Goal: Task Accomplishment & Management: Manage account settings

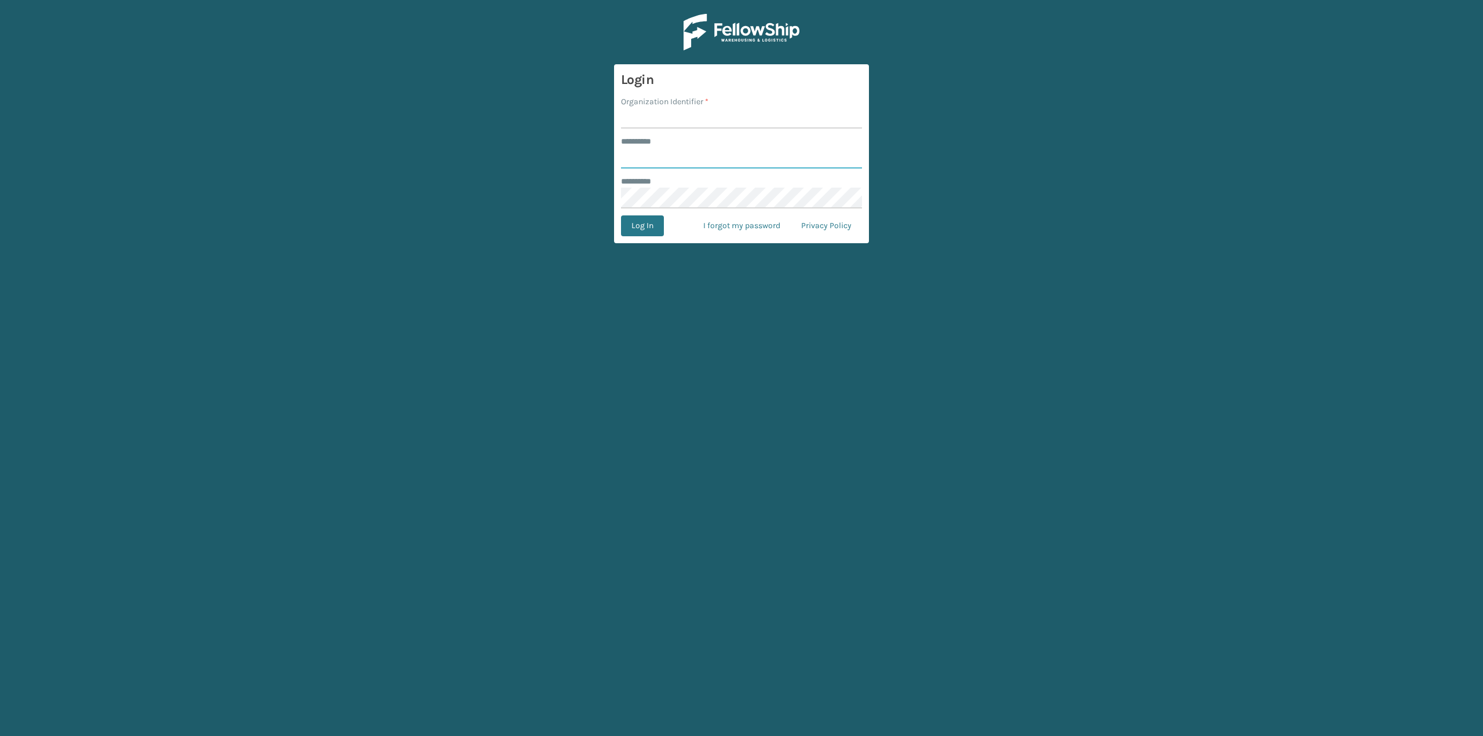
type input "***"
click at [638, 119] on input "Organization Identifier *" at bounding box center [741, 118] width 241 height 21
type input "oceanside"
click at [647, 225] on button "Log In" at bounding box center [642, 226] width 43 height 21
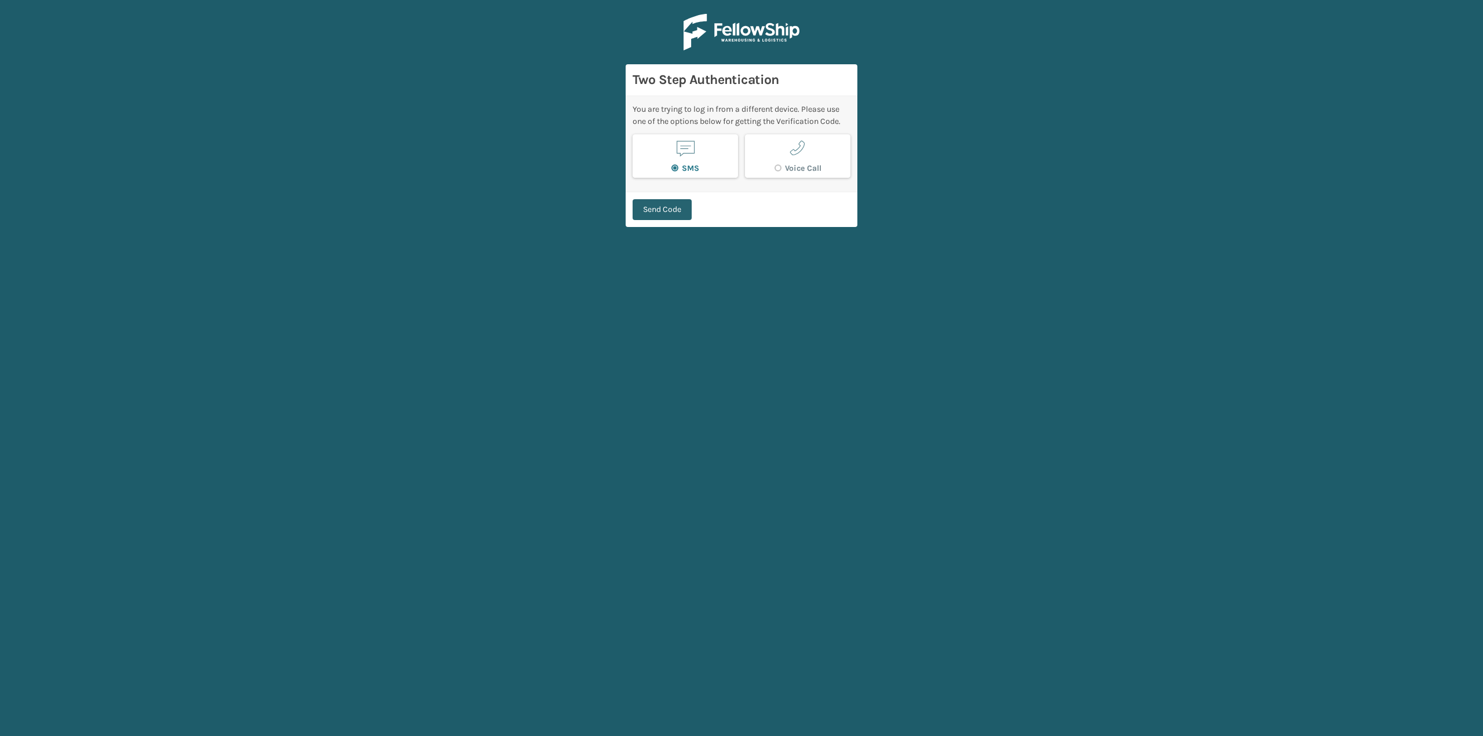
click at [651, 200] on button "Send Code" at bounding box center [662, 209] width 59 height 21
type input "793838"
click at [648, 196] on button "Verify Code" at bounding box center [664, 204] width 62 height 21
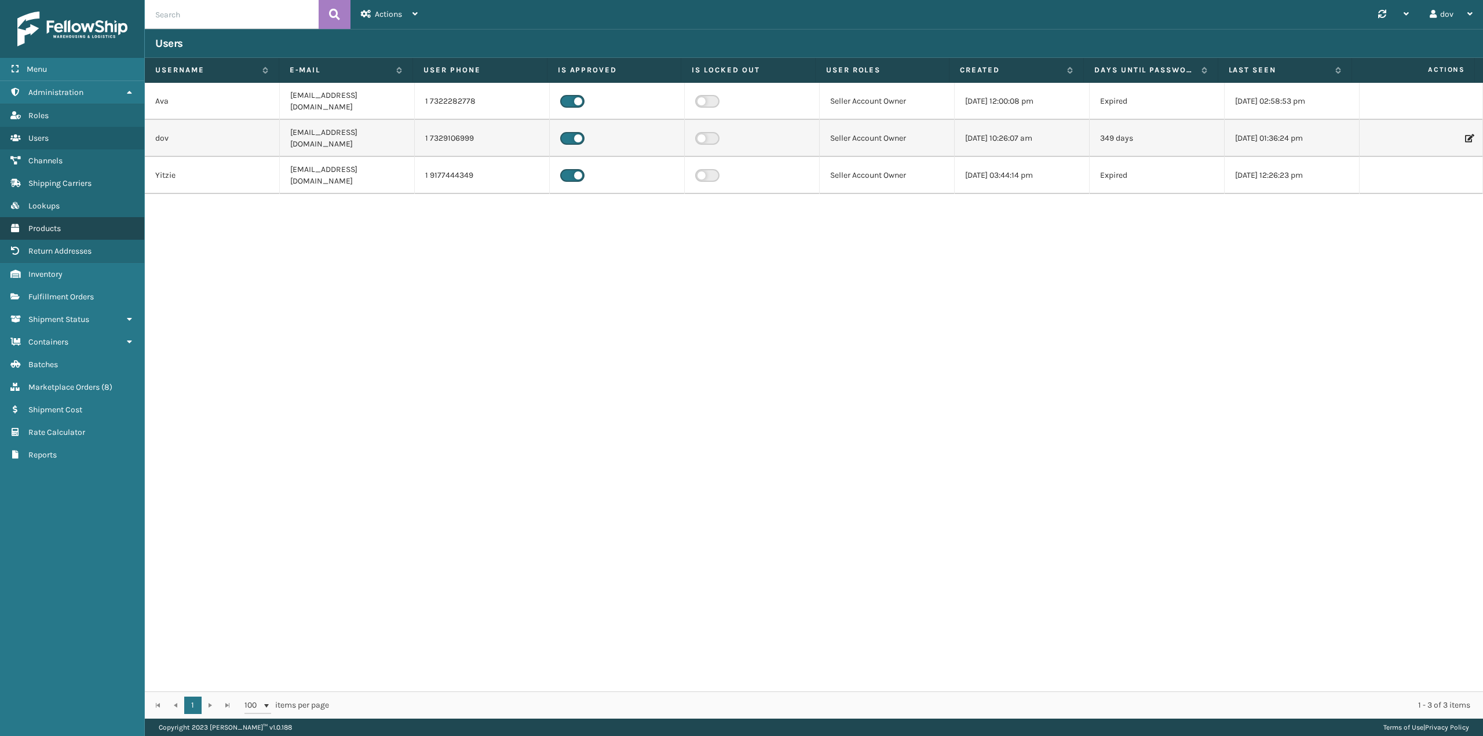
click at [79, 224] on link "Products" at bounding box center [72, 228] width 144 height 23
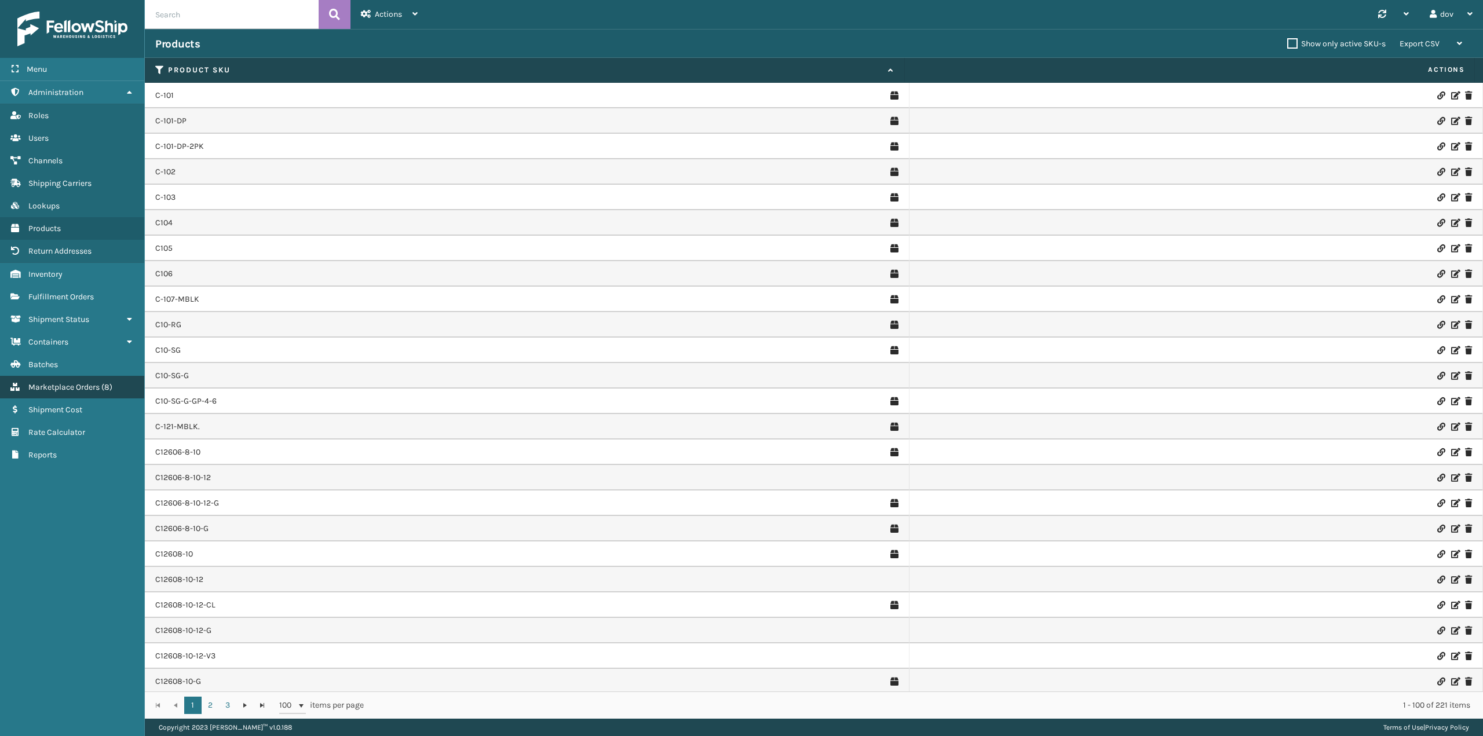
click at [87, 380] on link "Marketplace Orders ( 8 )" at bounding box center [72, 387] width 144 height 23
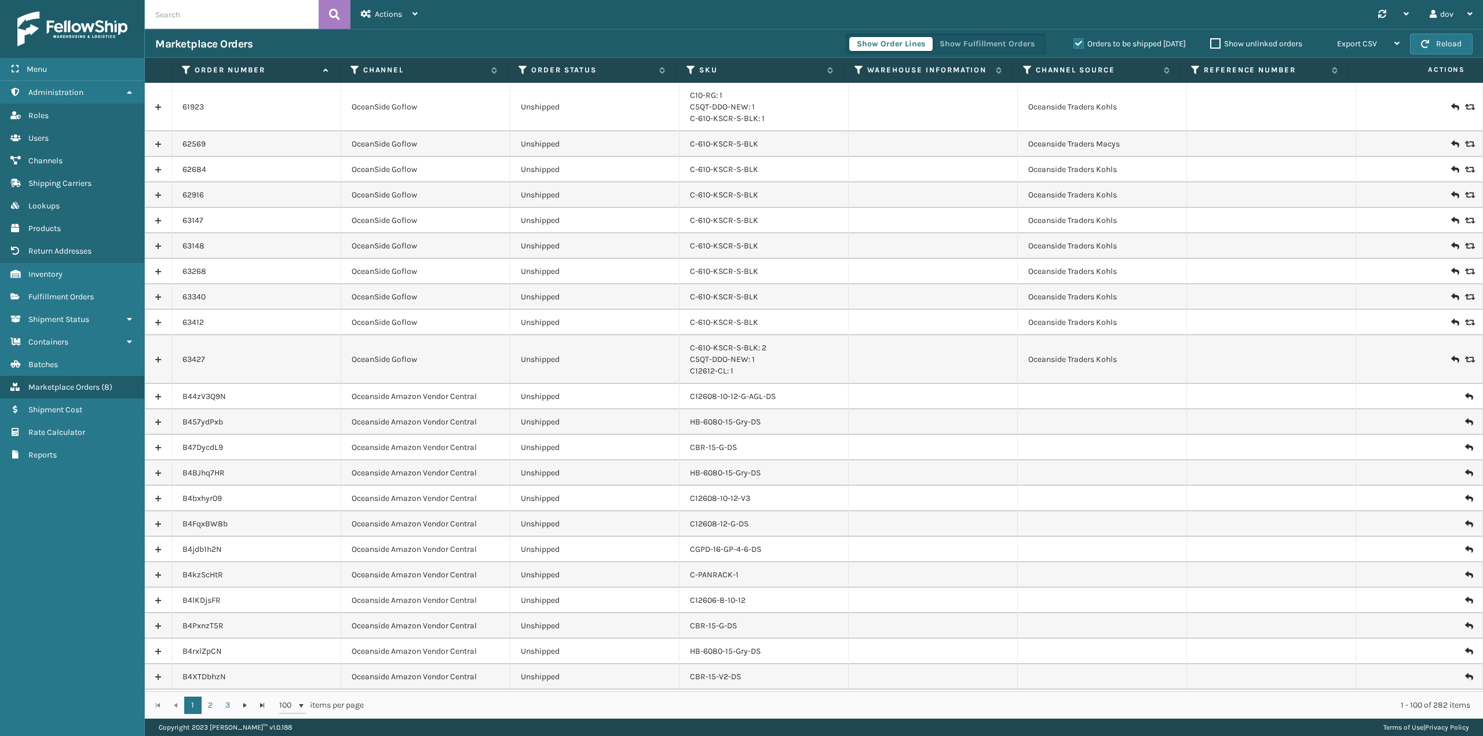
click at [158, 401] on link at bounding box center [158, 397] width 27 height 19
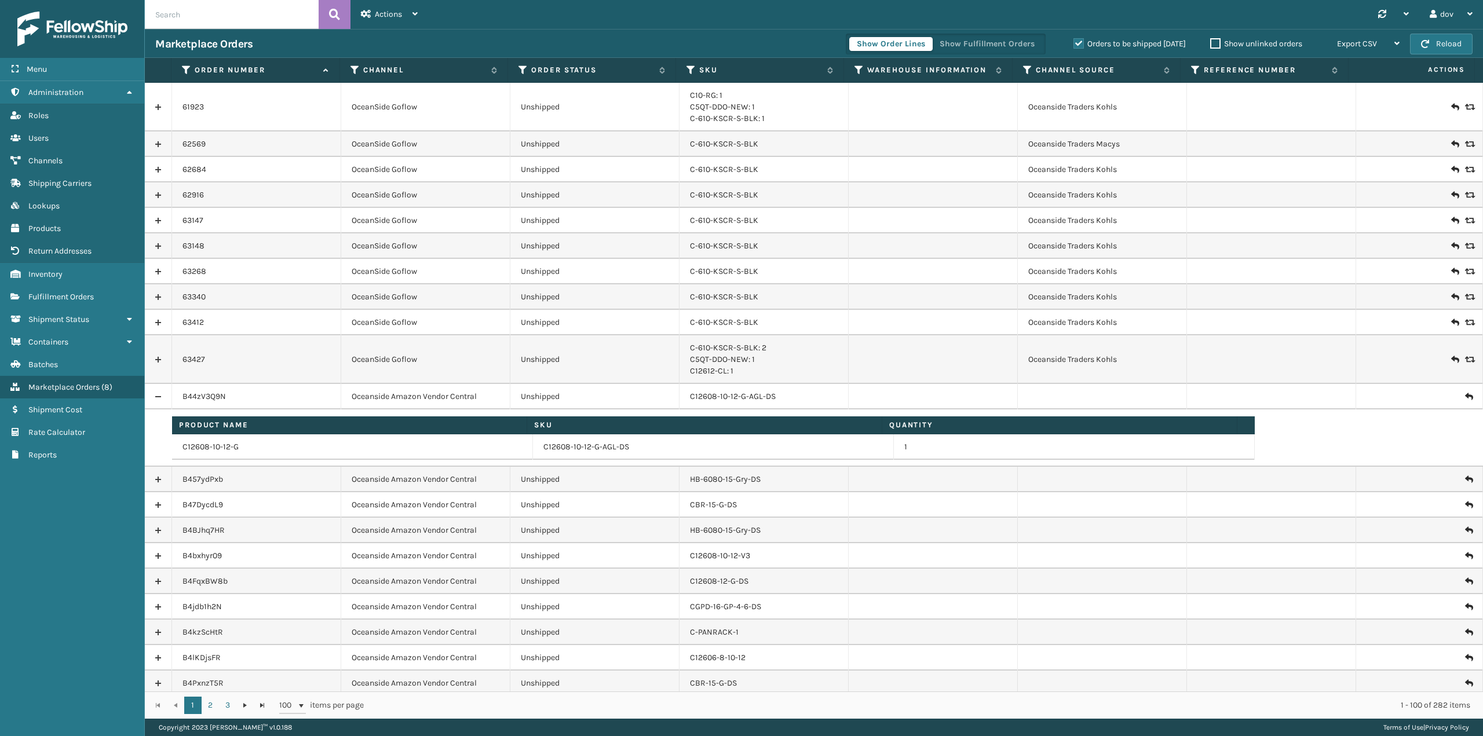
click at [206, 403] on td "B44zV3Q9N" at bounding box center [256, 396] width 169 height 25
click at [201, 392] on link "B44zV3Q9N" at bounding box center [203, 397] width 43 height 12
